Goal: Transaction & Acquisition: Book appointment/travel/reservation

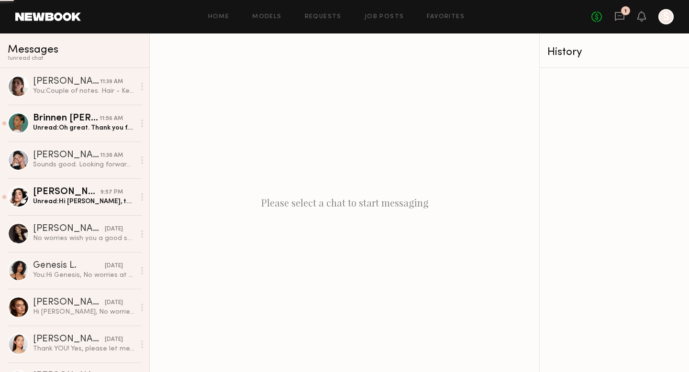
click at [44, 18] on link at bounding box center [48, 16] width 66 height 9
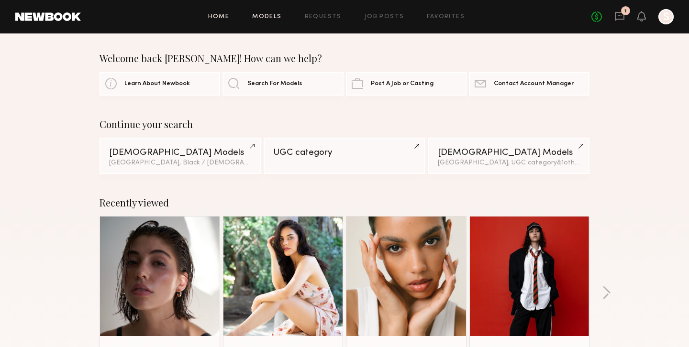
click at [264, 16] on link "Models" at bounding box center [266, 17] width 29 height 6
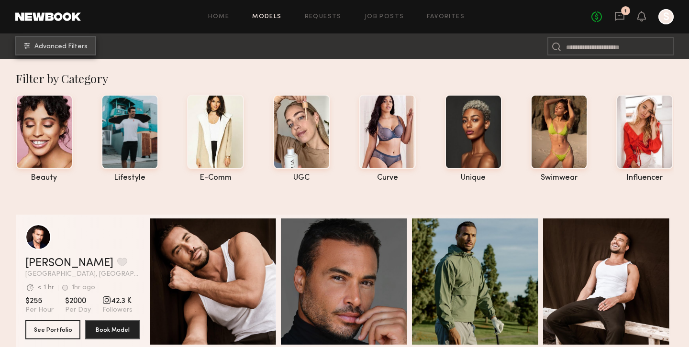
click at [51, 44] on span "Advanced Filters" at bounding box center [60, 47] width 53 height 7
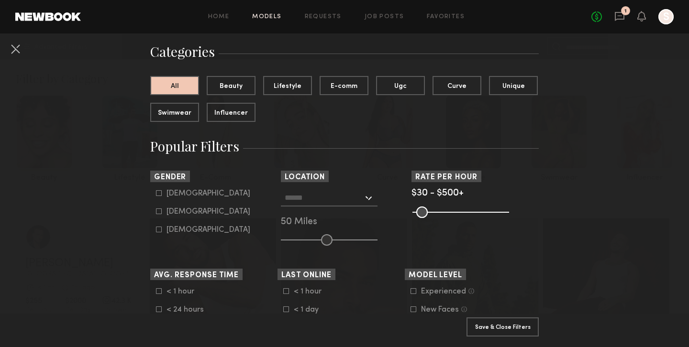
scroll to position [76, 0]
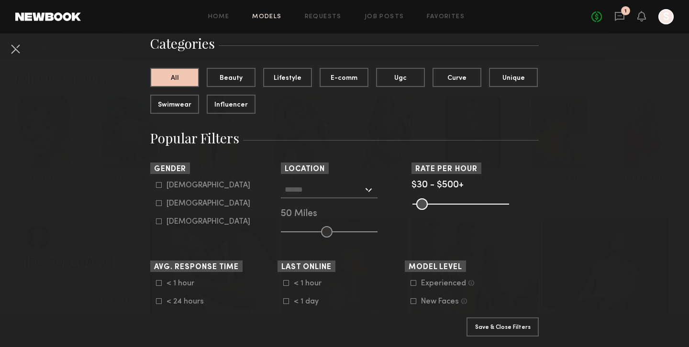
click at [158, 202] on icon at bounding box center [159, 203] width 6 height 6
type input "**"
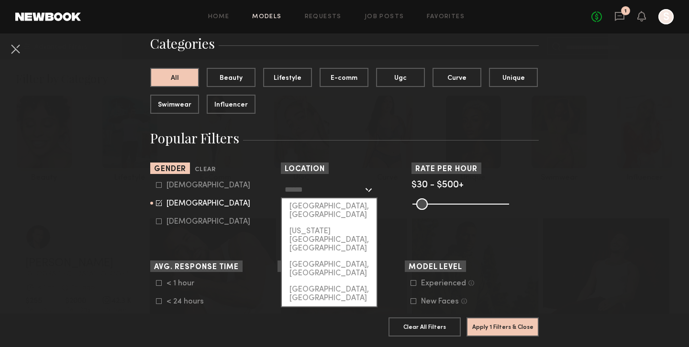
click at [341, 191] on input "text" at bounding box center [324, 189] width 78 height 16
click at [332, 223] on div "[US_STATE][GEOGRAPHIC_DATA], [GEOGRAPHIC_DATA]" at bounding box center [329, 239] width 95 height 33
type input "**********"
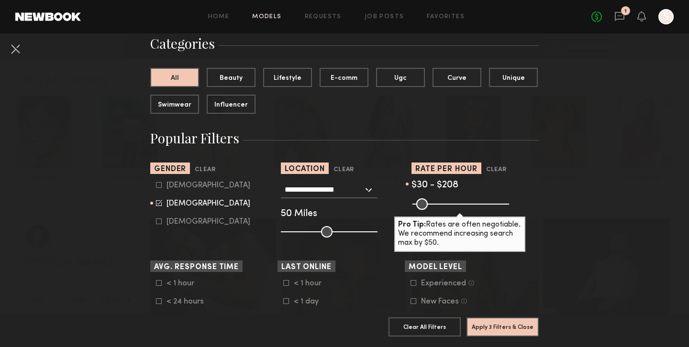
drag, startPoint x: 504, startPoint y: 204, endPoint x: 450, endPoint y: 206, distance: 53.6
click at [450, 206] on input "range" at bounding box center [460, 204] width 97 height 11
type input "***"
click at [451, 206] on input "range" at bounding box center [460, 204] width 97 height 11
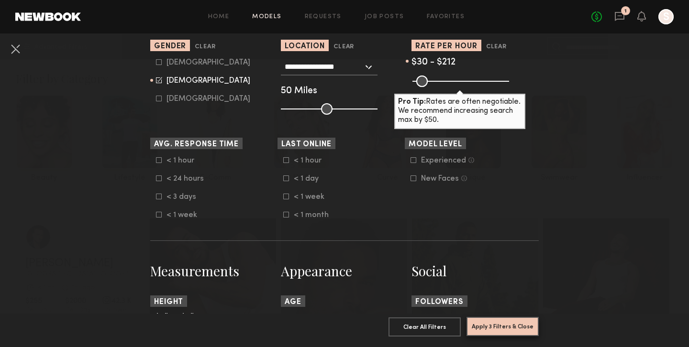
scroll to position [209, 0]
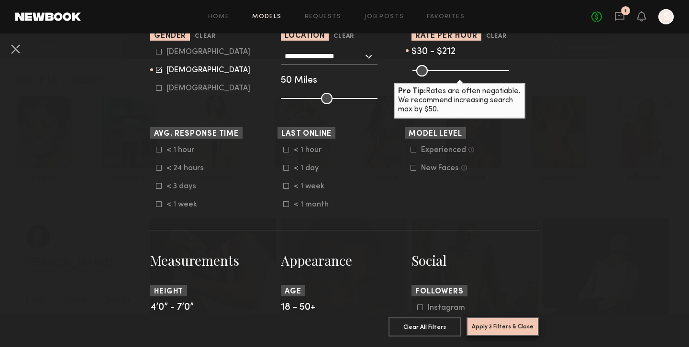
click at [502, 326] on button "Apply 3 Filters & Close" at bounding box center [502, 326] width 72 height 19
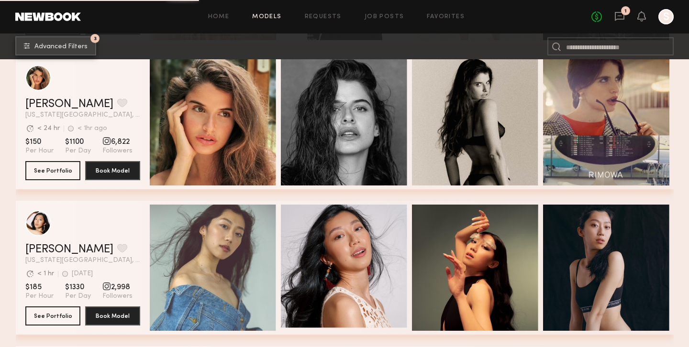
scroll to position [1299, 0]
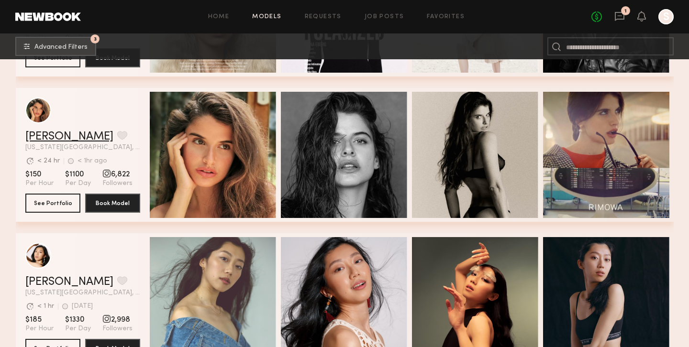
click at [64, 136] on link "[PERSON_NAME]" at bounding box center [69, 136] width 88 height 11
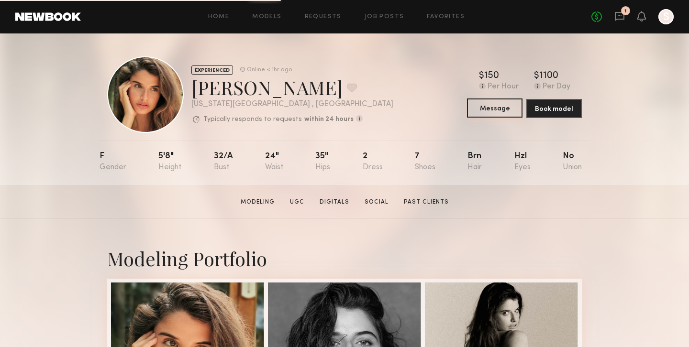
click at [495, 107] on button "Message" at bounding box center [494, 108] width 55 height 19
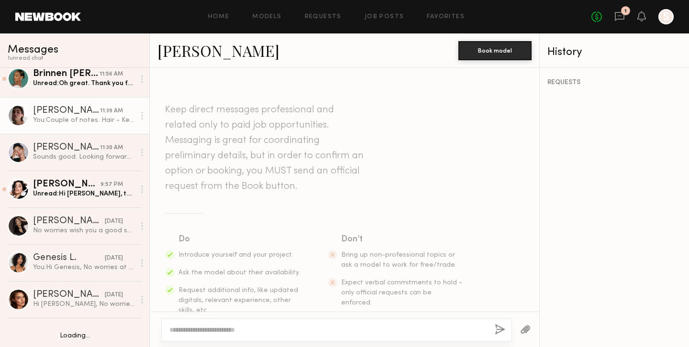
scroll to position [9, 0]
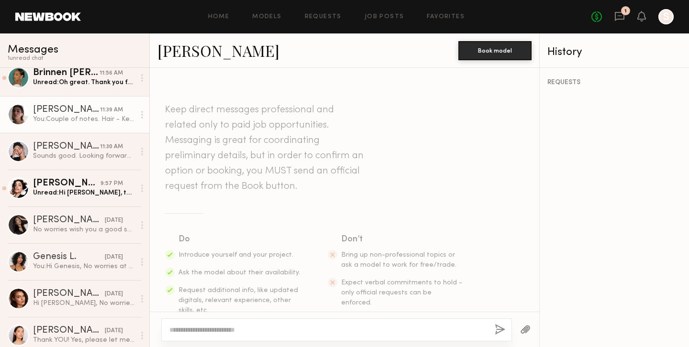
click at [68, 116] on div "You: Couple of notes. Hair - Keep it natural or in a slick bun Jewelry - If you…" at bounding box center [84, 119] width 102 height 9
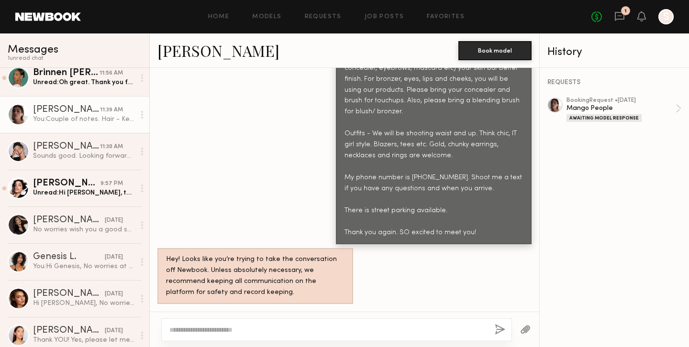
scroll to position [933, 0]
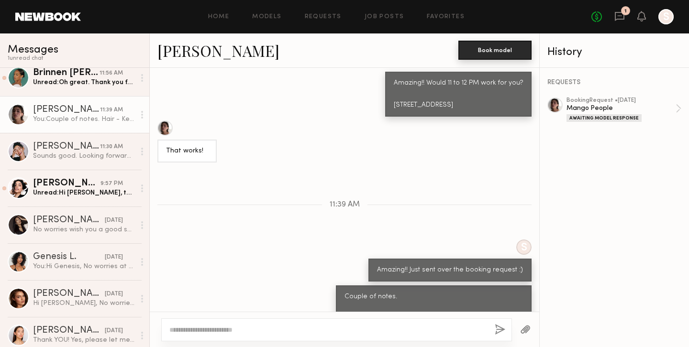
click at [487, 51] on button "Book model" at bounding box center [494, 50] width 73 height 19
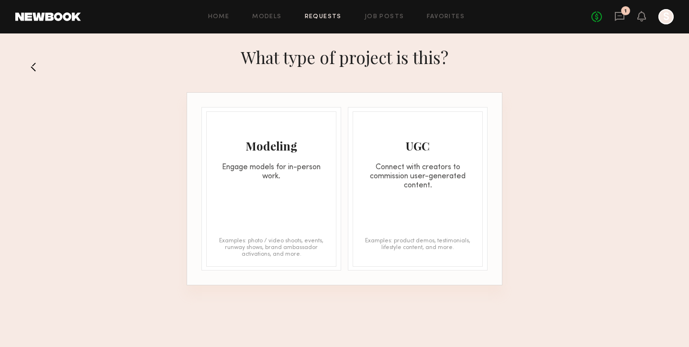
click at [306, 175] on div "Engage models for in-person work." at bounding box center [271, 172] width 129 height 18
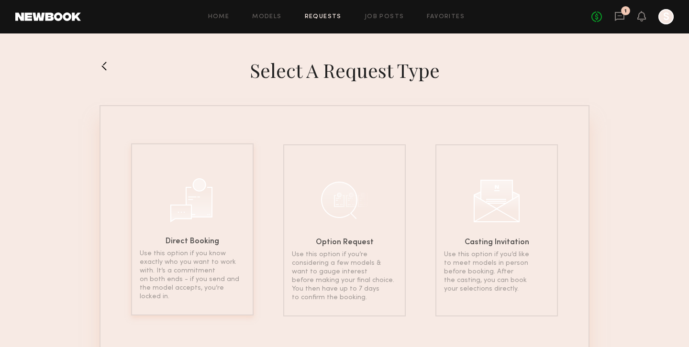
click at [202, 219] on div at bounding box center [192, 199] width 48 height 48
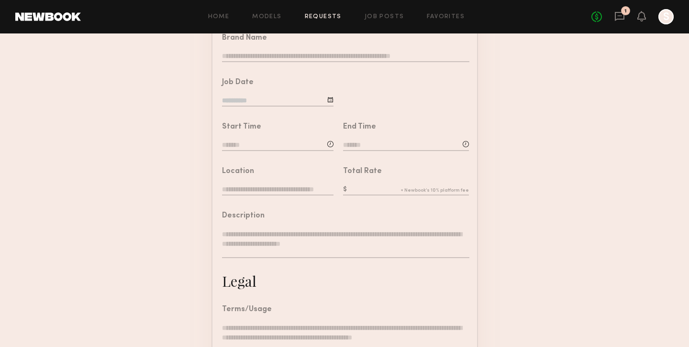
scroll to position [282, 0]
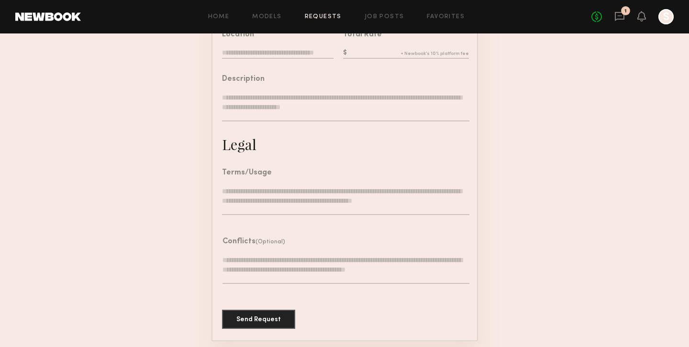
click at [312, 195] on textarea at bounding box center [345, 201] width 247 height 29
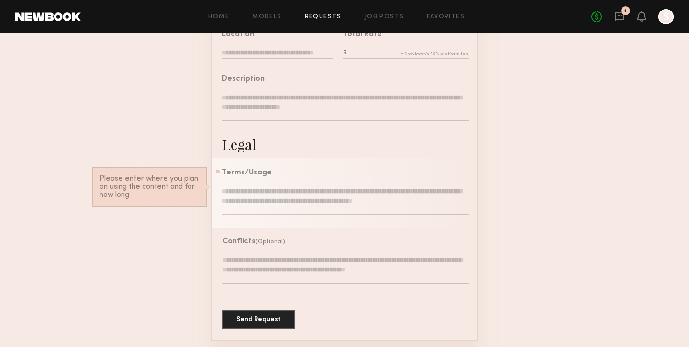
click at [309, 262] on textarea at bounding box center [345, 269] width 247 height 29
click at [296, 194] on textarea at bounding box center [345, 201] width 247 height 29
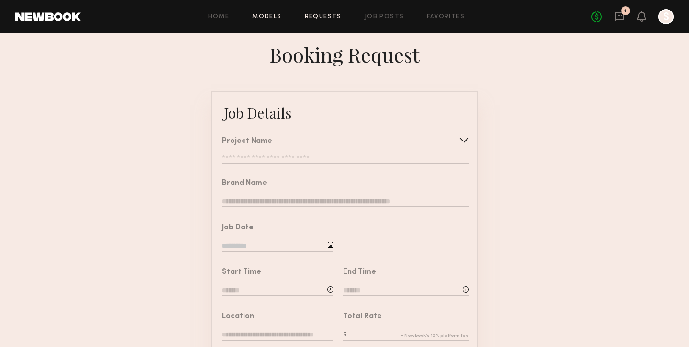
click at [272, 16] on link "Models" at bounding box center [266, 17] width 29 height 6
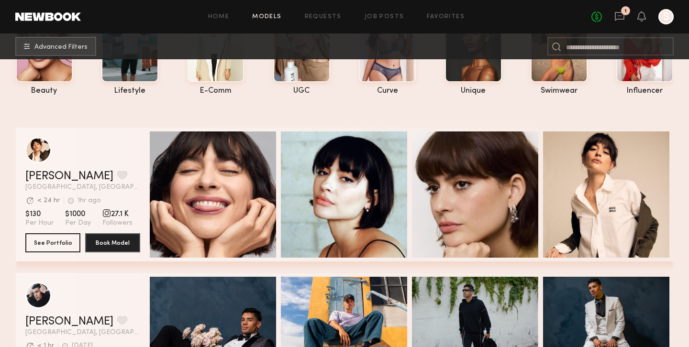
scroll to position [78, 0]
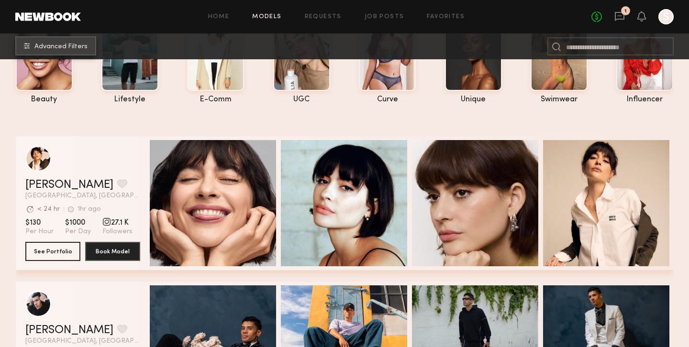
click at [53, 44] on span "Advanced Filters" at bounding box center [60, 47] width 53 height 7
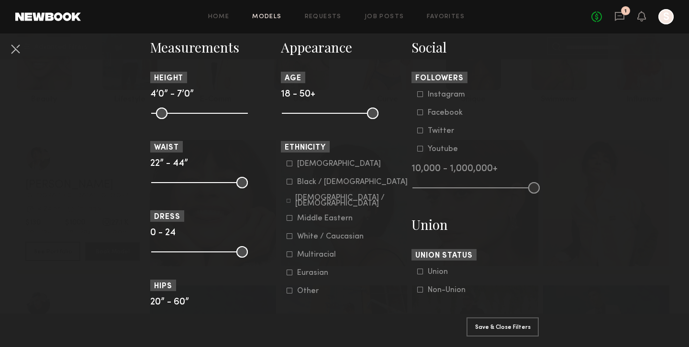
scroll to position [438, 0]
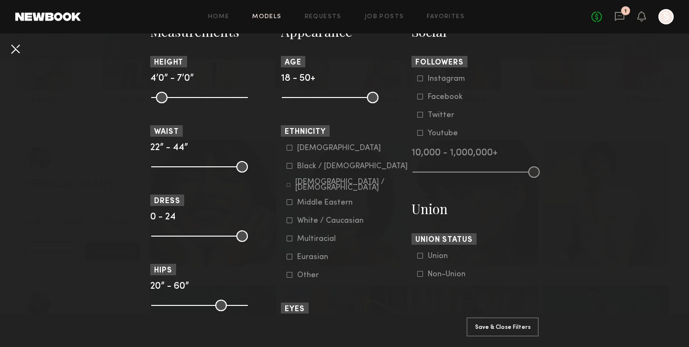
click at [19, 45] on button at bounding box center [15, 48] width 15 height 15
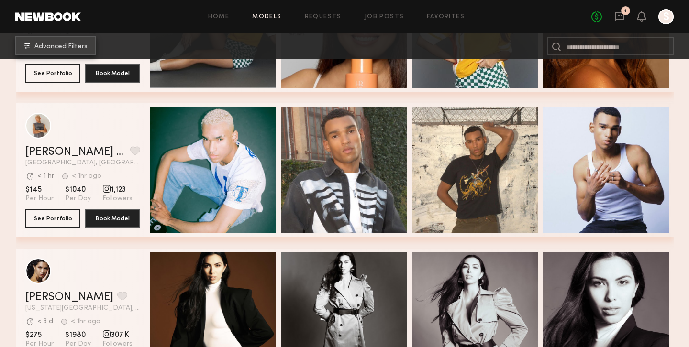
scroll to position [1449, 0]
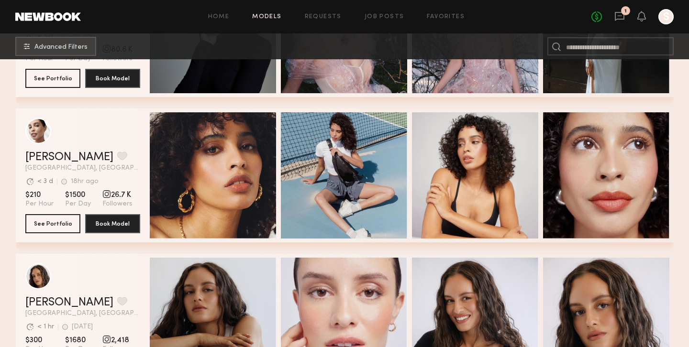
scroll to position [2047, 0]
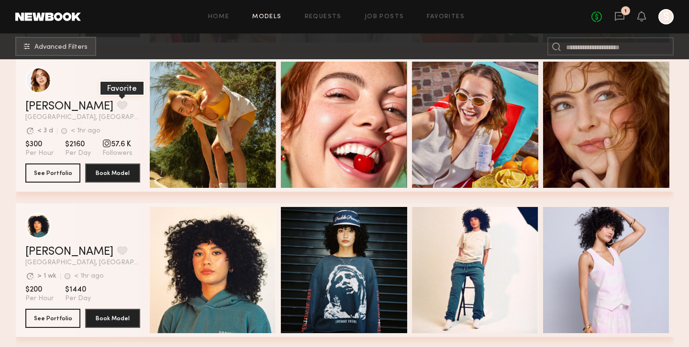
click at [117, 107] on button "grid" at bounding box center [122, 105] width 10 height 9
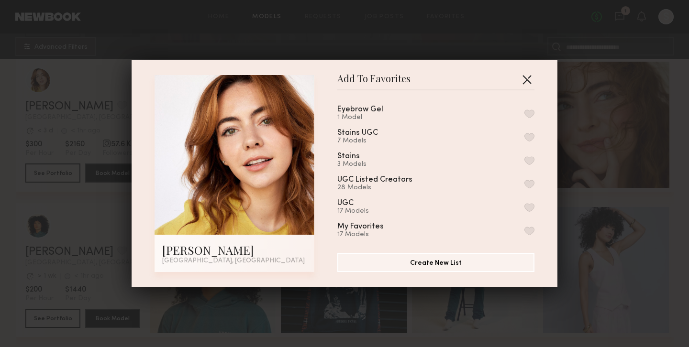
click at [526, 77] on button "button" at bounding box center [526, 79] width 15 height 15
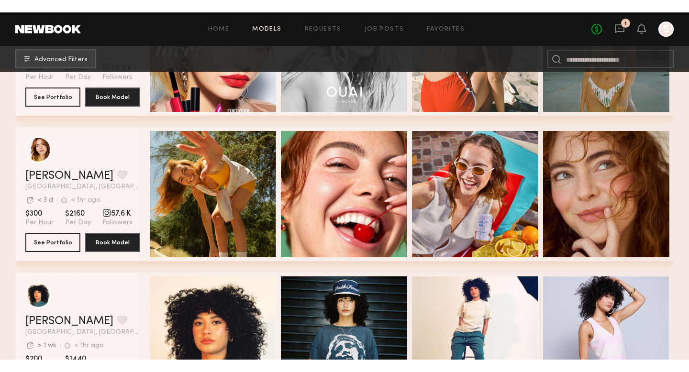
scroll to position [1991, 0]
